Goal: Transaction & Acquisition: Purchase product/service

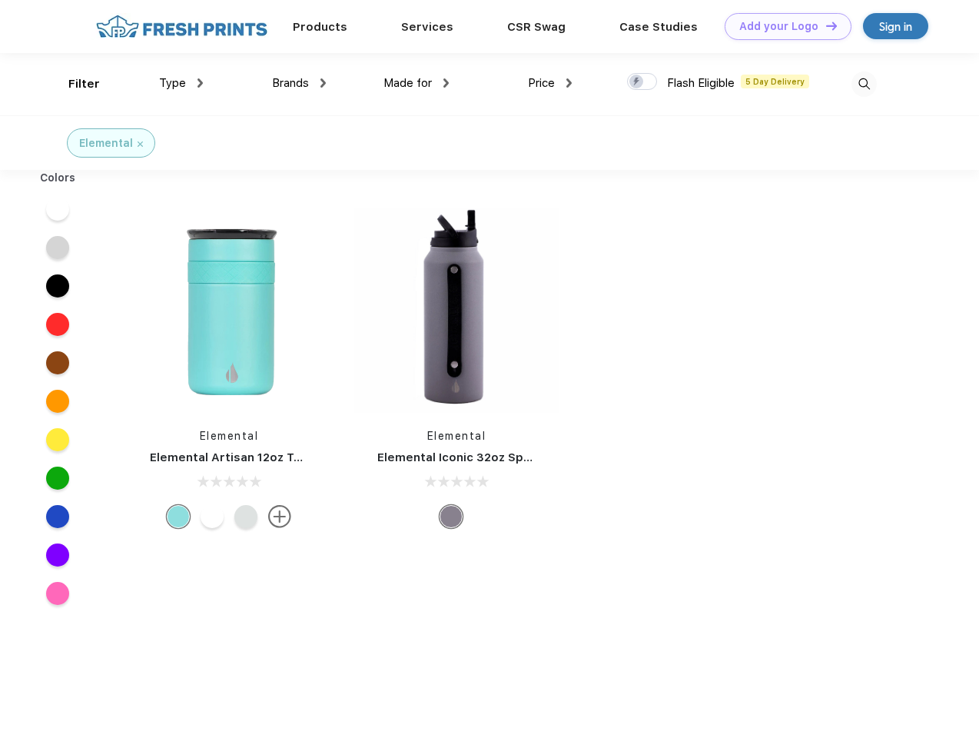
click at [782, 26] on link "Add your Logo Design Tool" at bounding box center [788, 26] width 127 height 27
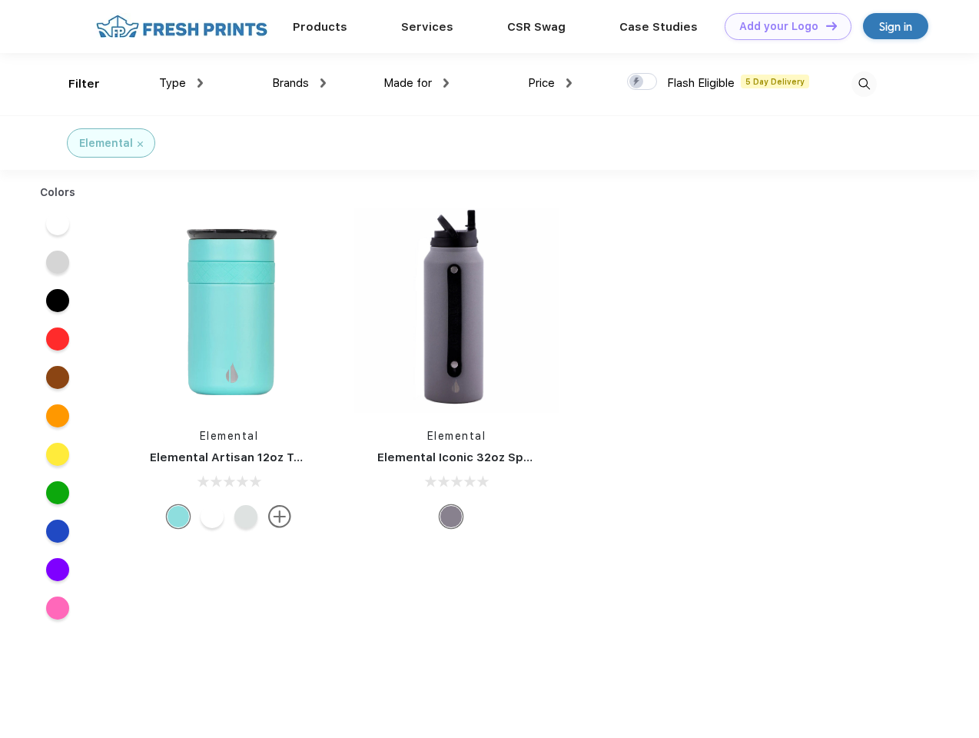
click at [0, 0] on div "Design Tool" at bounding box center [0, 0] width 0 height 0
click at [825, 25] on link "Add your Logo Design Tool" at bounding box center [788, 26] width 127 height 27
click at [74, 84] on div "Filter" at bounding box center [84, 84] width 32 height 18
click at [181, 83] on span "Type" at bounding box center [172, 83] width 27 height 14
click at [299, 83] on span "Brands" at bounding box center [290, 83] width 37 height 14
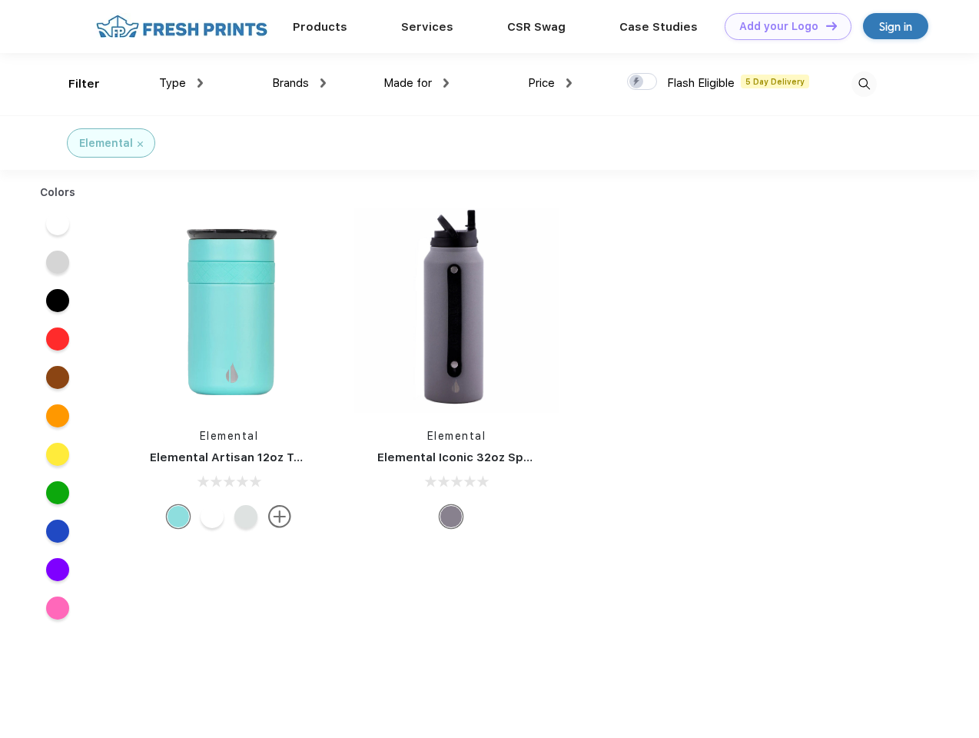
click at [417, 83] on span "Made for" at bounding box center [408, 83] width 48 height 14
click at [550, 83] on span "Price" at bounding box center [541, 83] width 27 height 14
click at [643, 82] on div at bounding box center [642, 81] width 30 height 17
click at [637, 82] on input "checkbox" at bounding box center [632, 77] width 10 height 10
click at [864, 84] on img at bounding box center [864, 83] width 25 height 25
